Goal: Transaction & Acquisition: Book appointment/travel/reservation

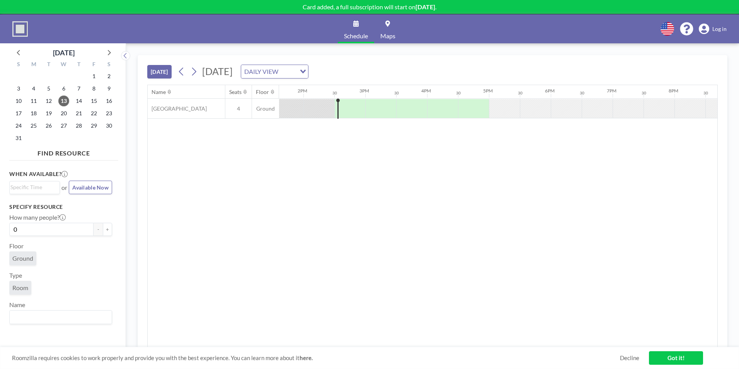
scroll to position [0, 866]
click at [79, 184] on span "Available Now" at bounding box center [90, 187] width 36 height 7
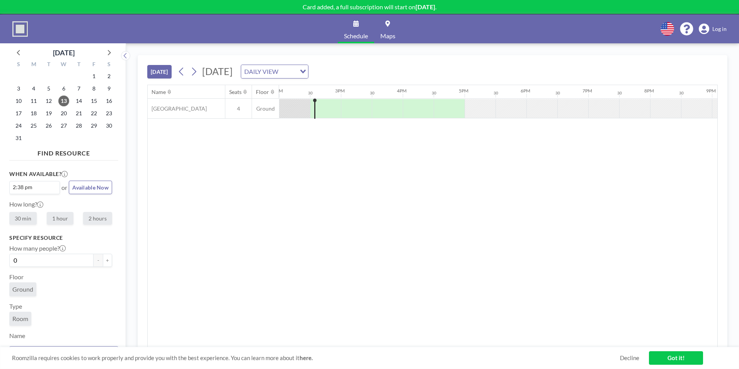
click at [56, 218] on label "1 hour" at bounding box center [60, 218] width 27 height 13
radio input "true"
click at [103, 262] on button "+" at bounding box center [107, 260] width 9 height 13
type input "1"
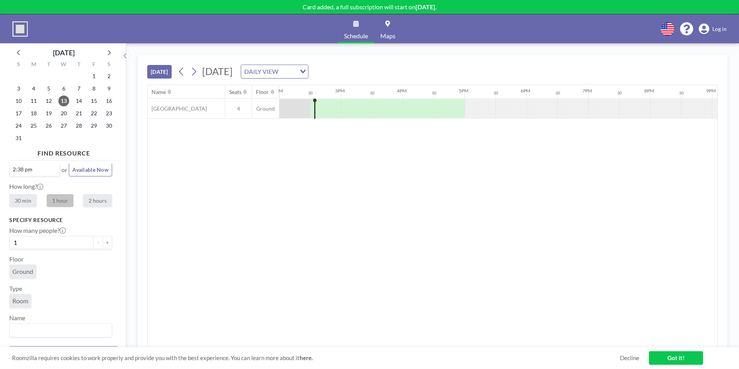
scroll to position [18, 0]
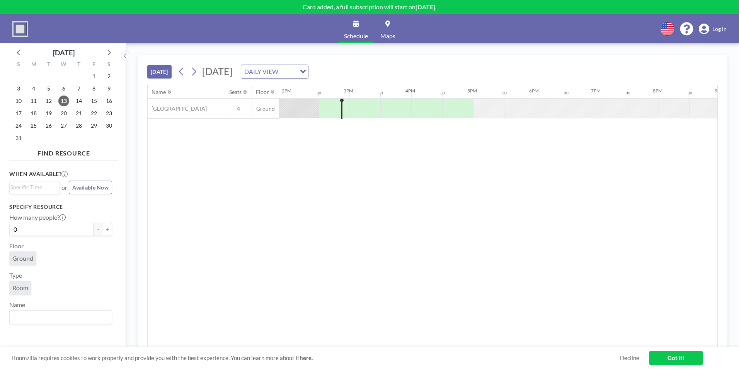
scroll to position [0, 866]
click at [195, 72] on icon at bounding box center [193, 72] width 7 height 12
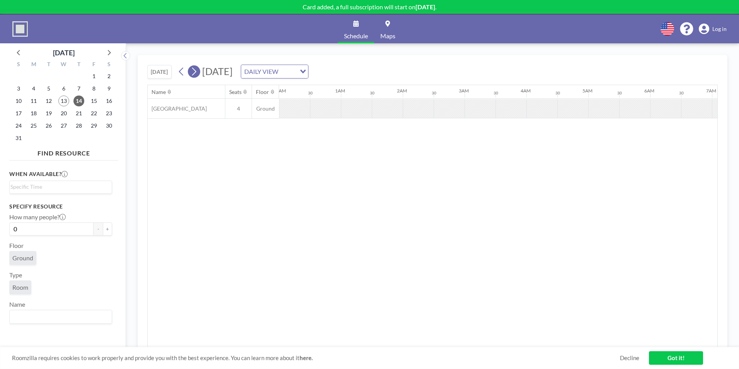
scroll to position [0, 250]
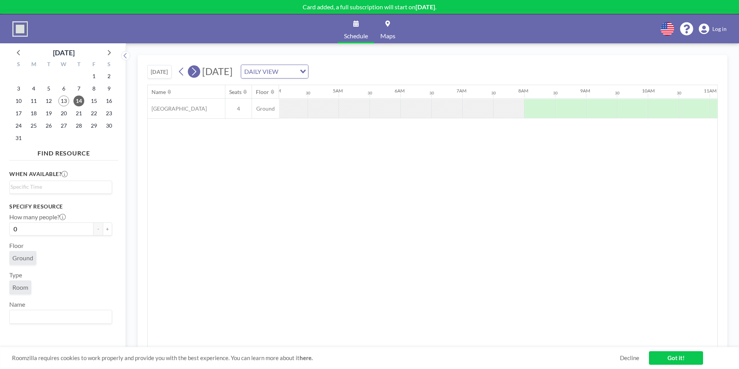
click at [195, 72] on icon at bounding box center [193, 72] width 7 height 12
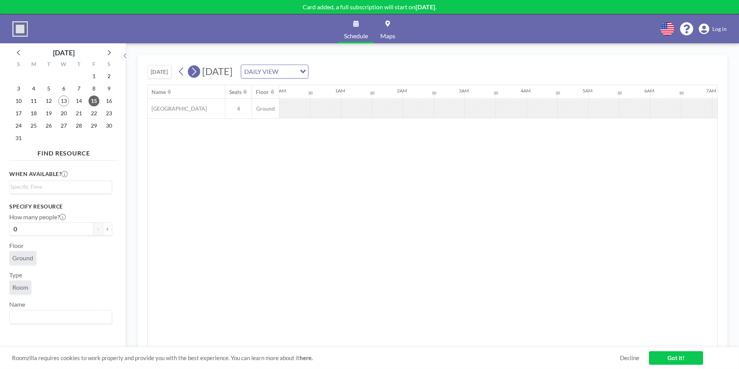
scroll to position [0, 247]
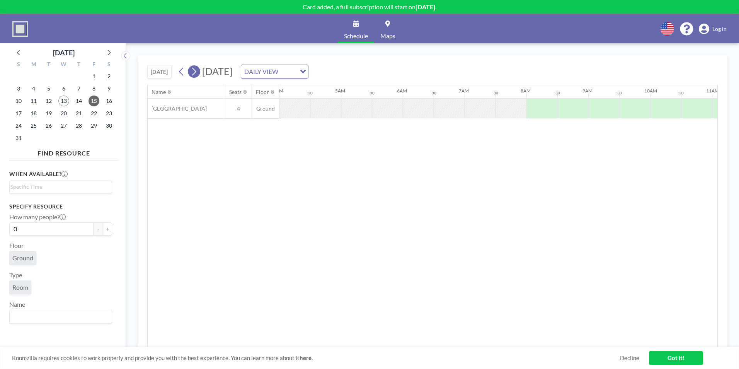
click at [195, 72] on icon at bounding box center [193, 72] width 7 height 12
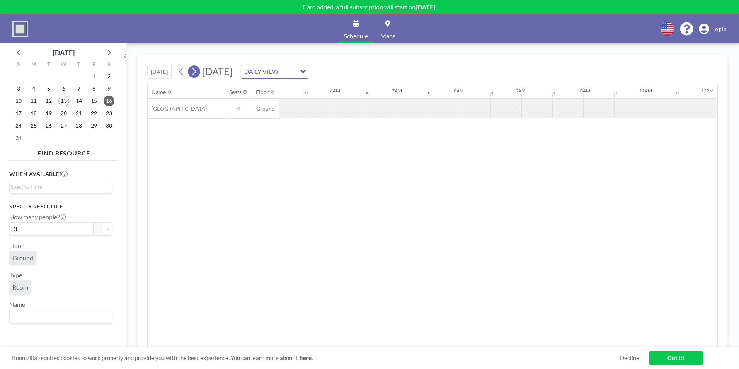
scroll to position [0, 464]
click at [195, 72] on icon at bounding box center [193, 72] width 7 height 12
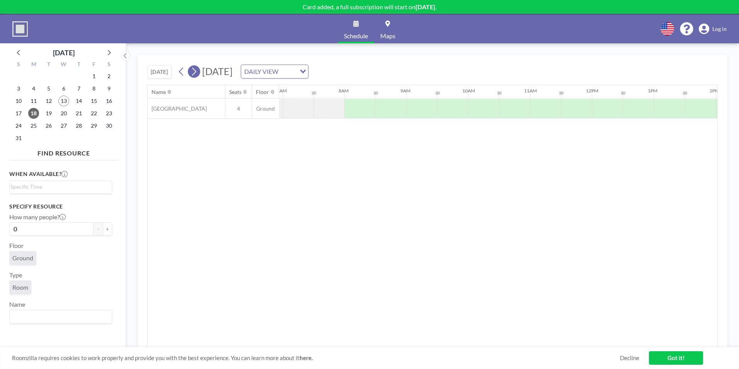
scroll to position [0, 462]
click at [195, 72] on icon at bounding box center [193, 72] width 7 height 12
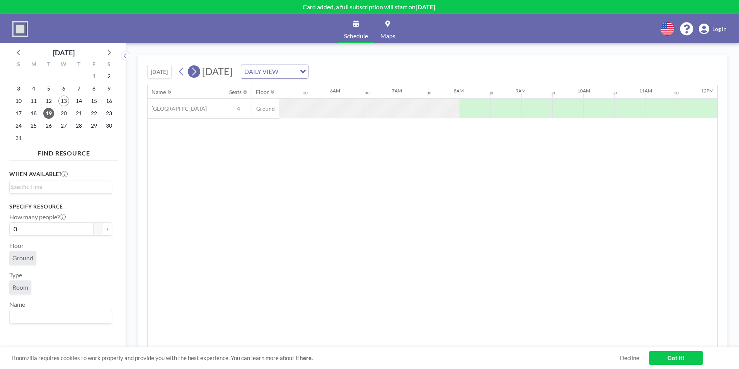
scroll to position [0, 464]
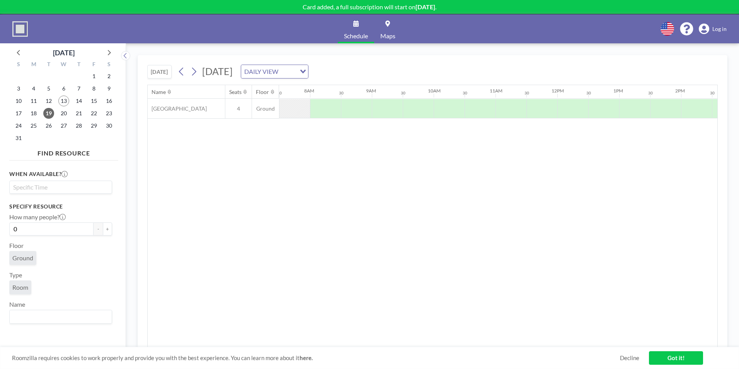
click at [32, 188] on input "Search for option" at bounding box center [58, 186] width 97 height 9
click at [47, 237] on li "1:30 pm" at bounding box center [60, 239] width 101 height 12
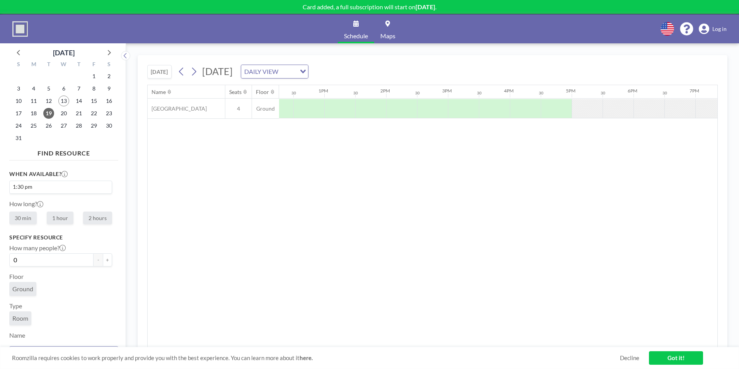
scroll to position [0, 804]
click at [56, 218] on label "1 hour" at bounding box center [60, 217] width 27 height 13
radio input "true"
click at [104, 262] on button "+" at bounding box center [107, 259] width 9 height 13
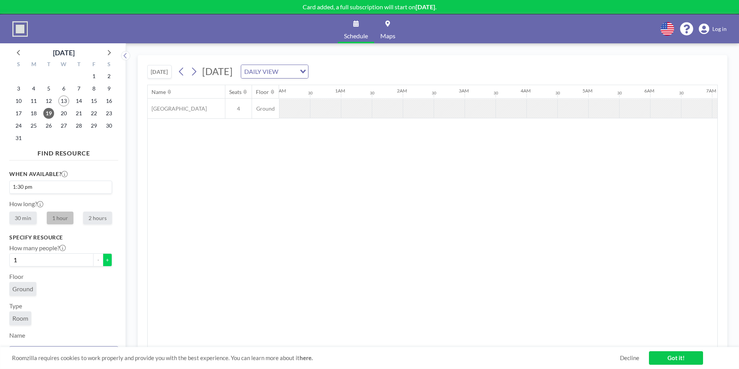
scroll to position [0, 214]
click at [104, 262] on button "+" at bounding box center [107, 259] width 9 height 13
type input "2"
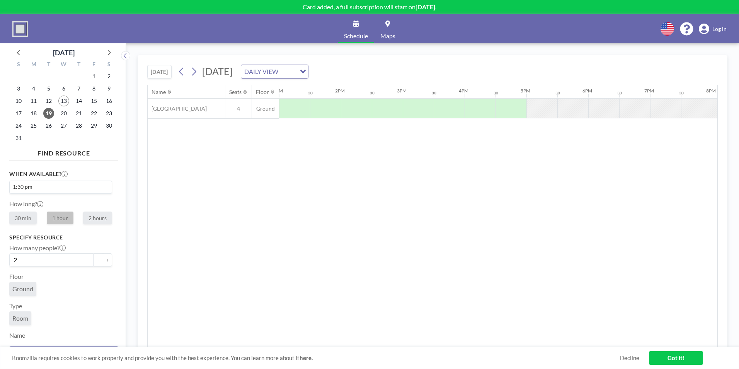
scroll to position [18, 0]
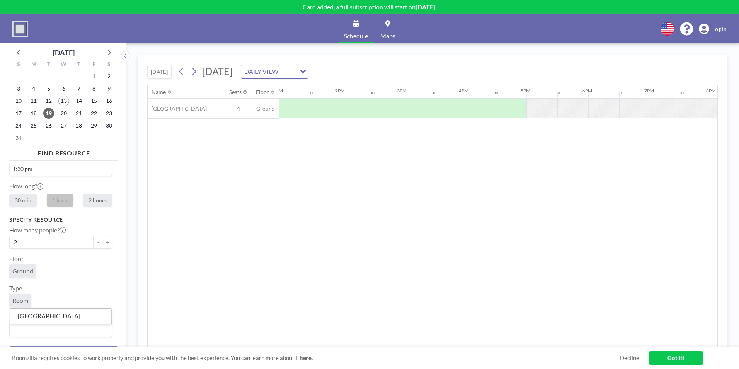
click at [24, 331] on input "Search for option" at bounding box center [58, 330] width 97 height 10
click at [52, 320] on li "[GEOGRAPHIC_DATA]" at bounding box center [60, 315] width 101 height 11
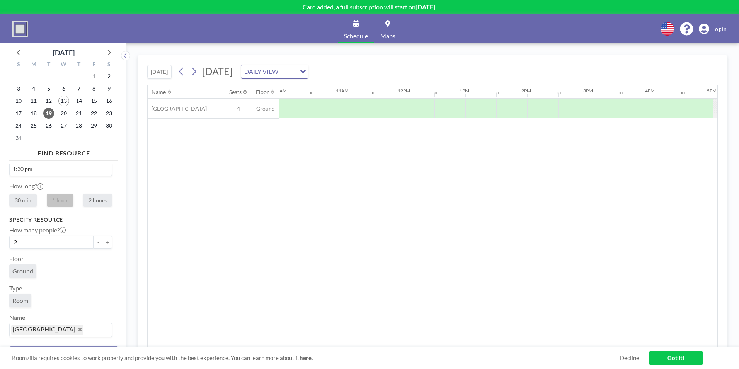
scroll to position [0, 804]
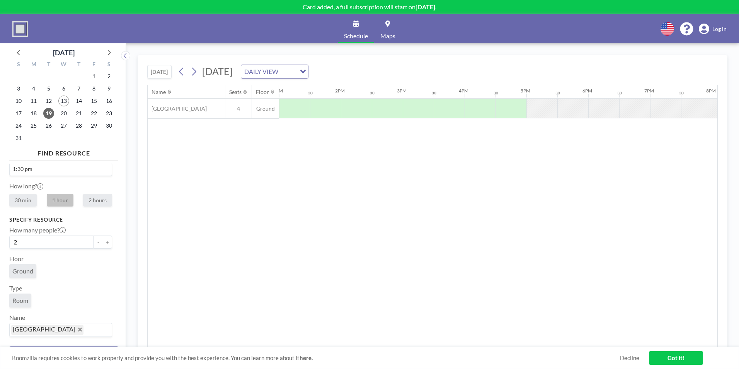
click at [677, 354] on link "Got it!" at bounding box center [676, 358] width 54 height 14
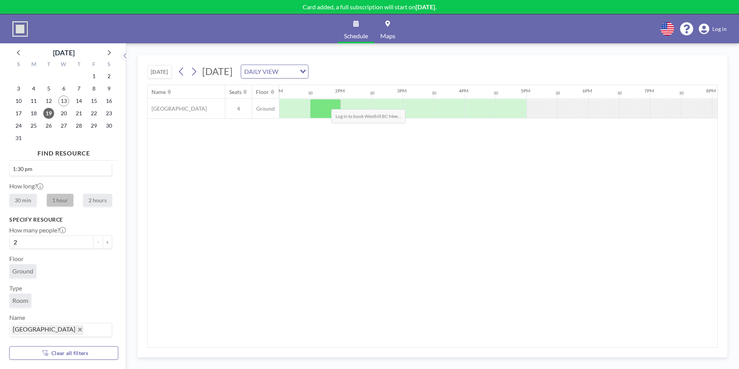
click at [325, 103] on div at bounding box center [325, 108] width 31 height 19
drag, startPoint x: 325, startPoint y: 103, endPoint x: 590, endPoint y: 176, distance: 274.1
click at [590, 176] on div "Name Seats Floor 12AM 30 1AM 30 2AM 30 3AM 30 4AM 30 5AM 30 6AM 30 7AM 30 8AM 3…" at bounding box center [433, 216] width 570 height 262
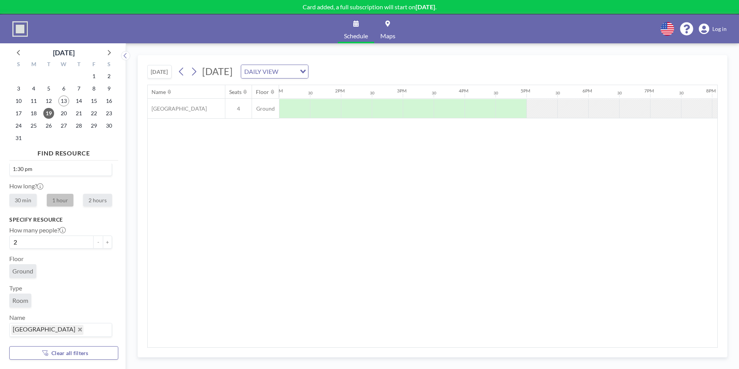
click at [727, 29] on div "Schedule Maps English Polski 日本語 Española Log in" at bounding box center [369, 28] width 739 height 29
click at [702, 27] on icon at bounding box center [704, 29] width 10 height 11
